Goal: Find contact information: Find contact information

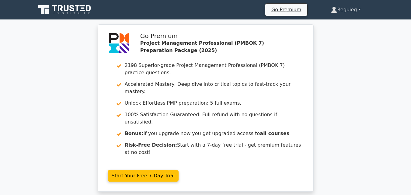
click at [358, 8] on link "Reguieg" at bounding box center [346, 10] width 59 height 12
drag, startPoint x: 331, startPoint y: 20, endPoint x: 324, endPoint y: 23, distance: 6.8
click at [330, 20] on link "Profile" at bounding box center [341, 24] width 48 height 10
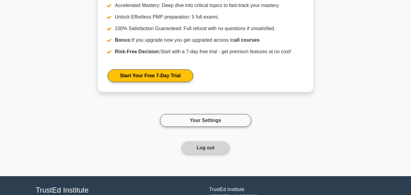
scroll to position [2877, 0]
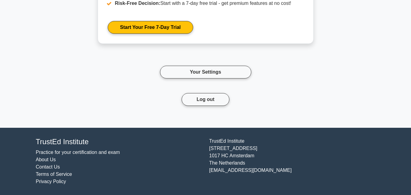
drag, startPoint x: 212, startPoint y: 141, endPoint x: 255, endPoint y: 164, distance: 48.6
click at [255, 164] on div "TrustEd Institute Kerkstraat 310 1017 HC Amsterdam The Netherlands support@trus…" at bounding box center [293, 162] width 174 height 48
copy div "rustEd Institute Kerkstraat 310 1017 HC Amsterdam The Netherlands"
